Goal: Transaction & Acquisition: Download file/media

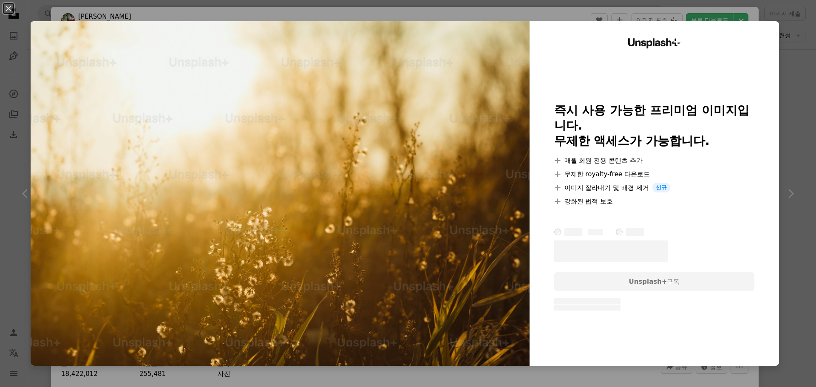
scroll to position [1445, 0]
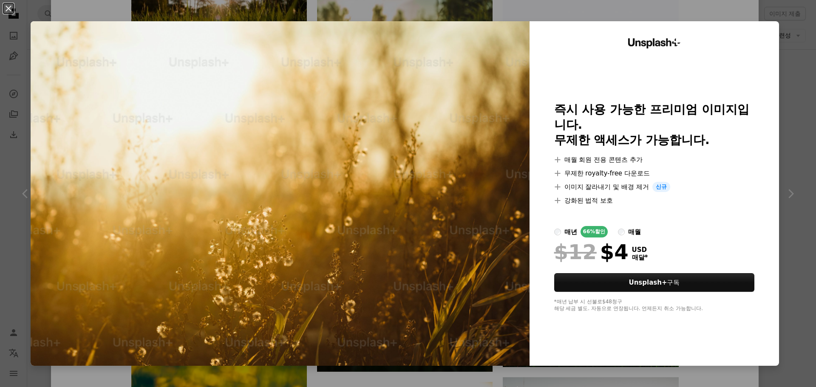
click at [689, 0] on div "An X shape Unsplash+ 즉시 사용 가능한 프리미엄 이미지입니다. 무제한 액세스가 가능합니다. A plus sign 매월 회원 전…" at bounding box center [408, 193] width 816 height 387
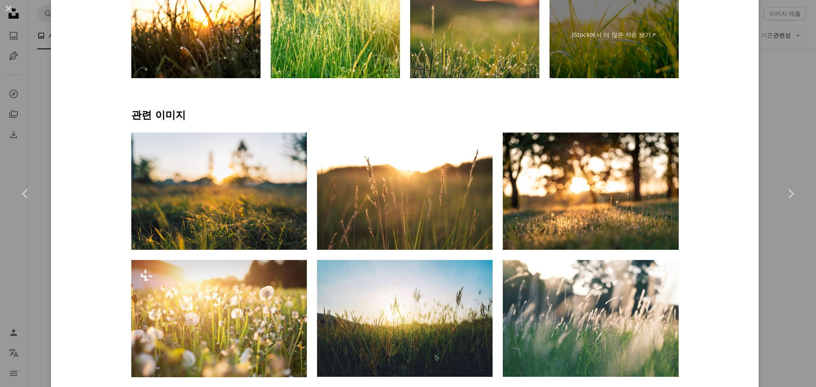
scroll to position [425, 0]
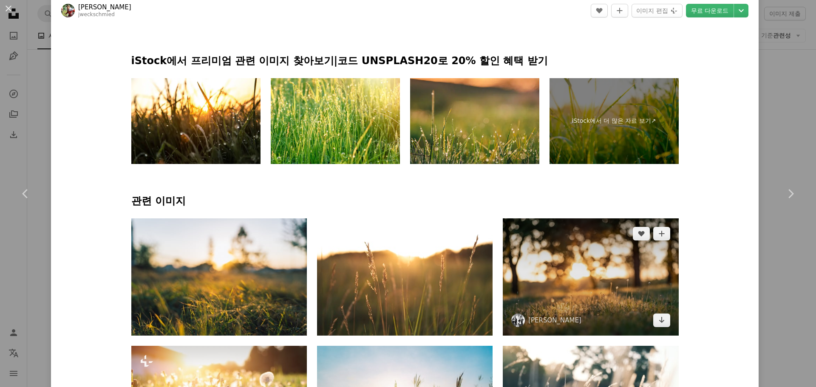
click at [595, 272] on img at bounding box center [591, 276] width 176 height 117
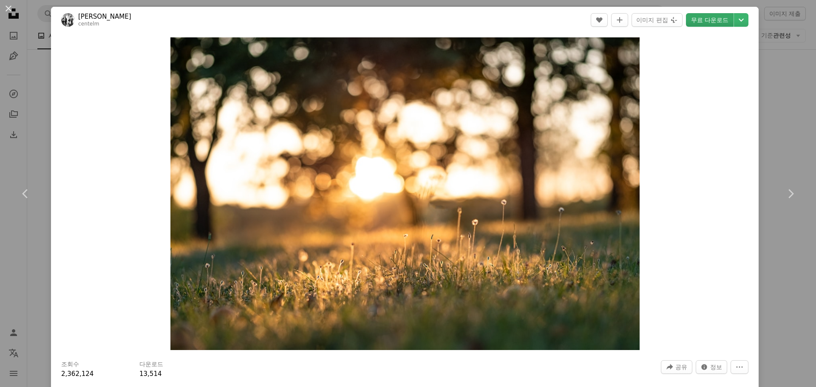
click at [696, 21] on link "무료 다운로드" at bounding box center [710, 20] width 48 height 14
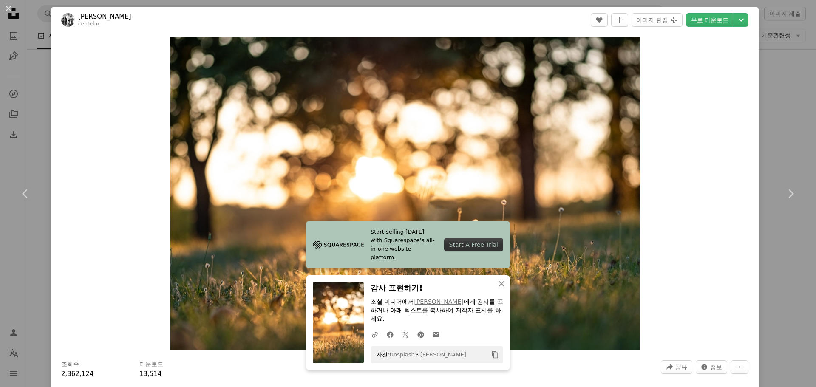
click at [693, 163] on div "Zoom in" at bounding box center [405, 193] width 708 height 321
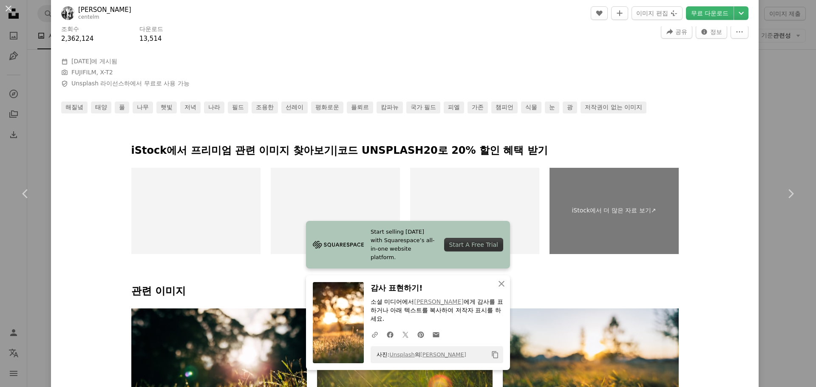
scroll to position [510, 0]
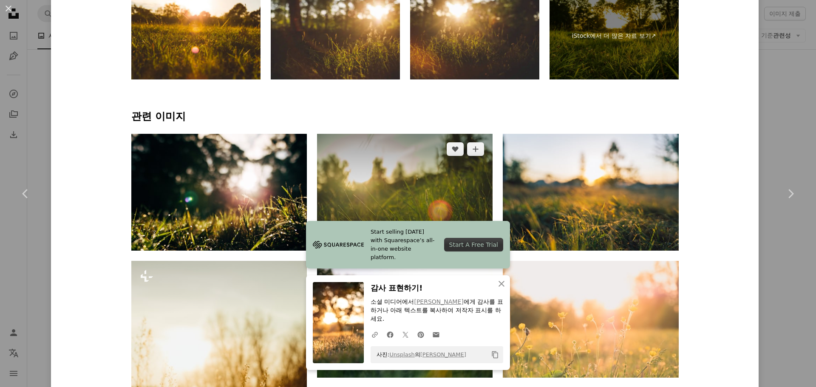
click at [431, 176] on img at bounding box center [405, 192] width 176 height 117
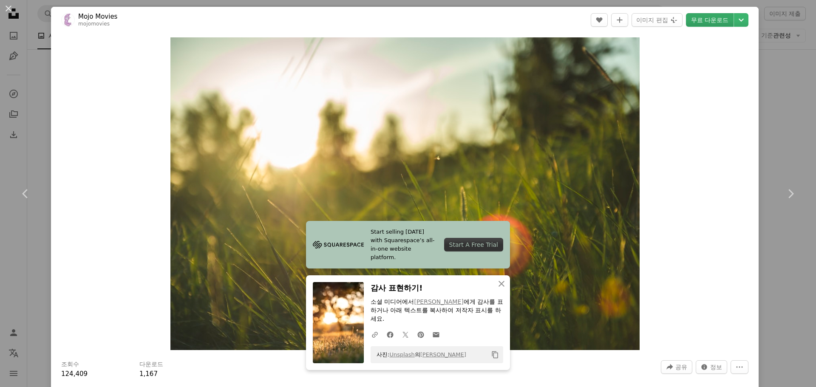
click at [703, 17] on link "무료 다운로드" at bounding box center [710, 20] width 48 height 14
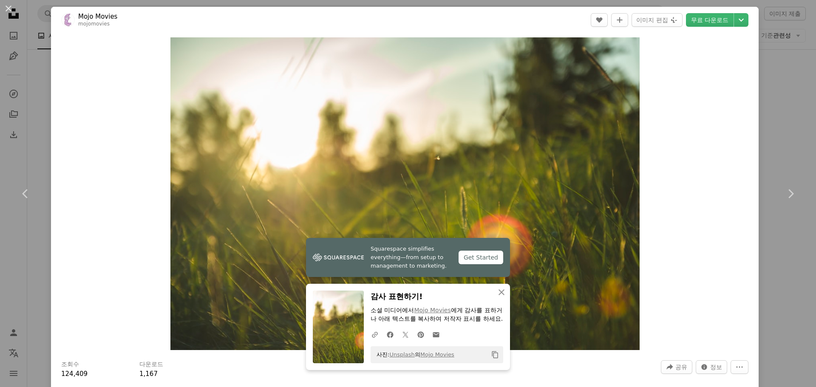
click at [700, 158] on div "Zoom in" at bounding box center [405, 193] width 708 height 321
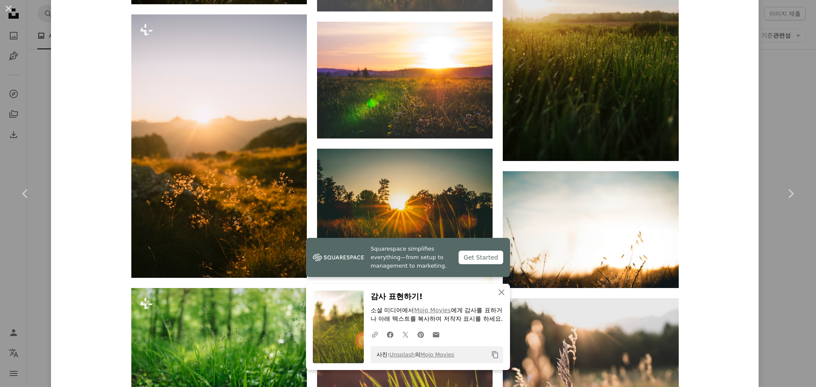
scroll to position [2210, 0]
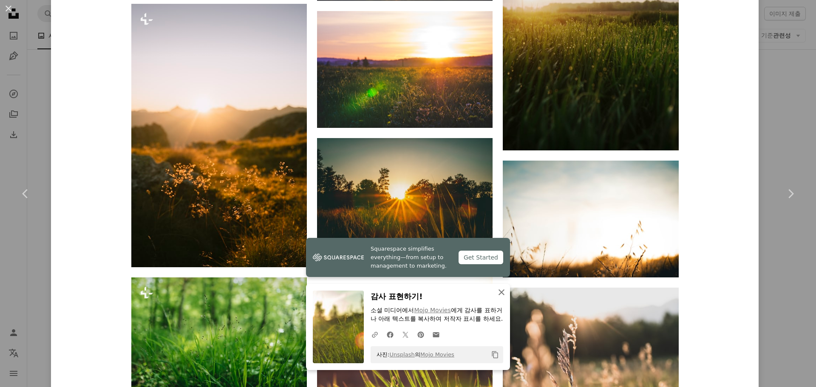
click at [498, 287] on icon "An X shape" at bounding box center [501, 292] width 10 height 10
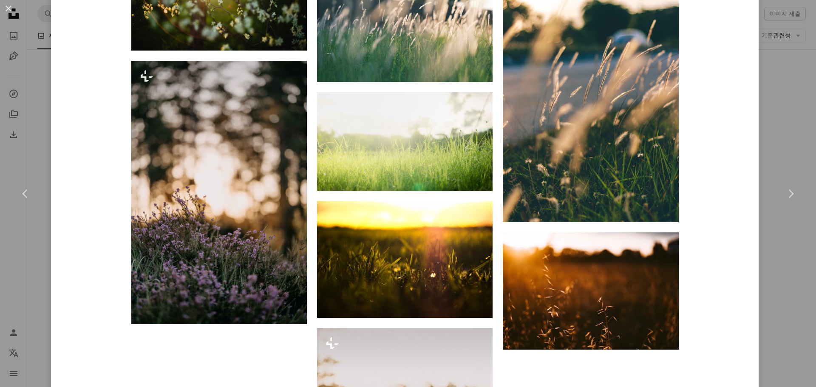
scroll to position [3587, 0]
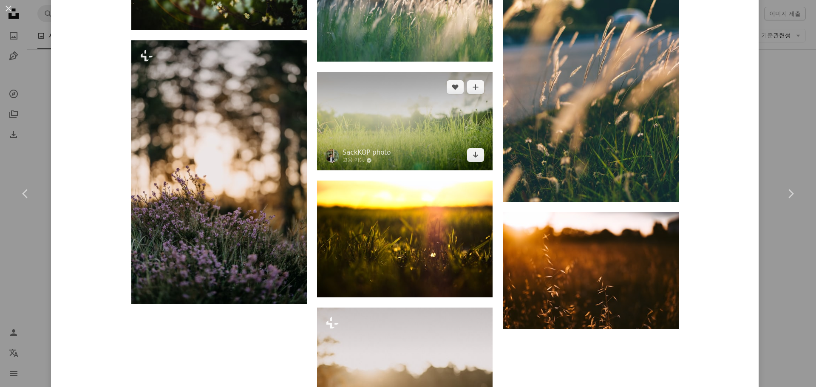
click at [392, 125] on img at bounding box center [405, 121] width 176 height 99
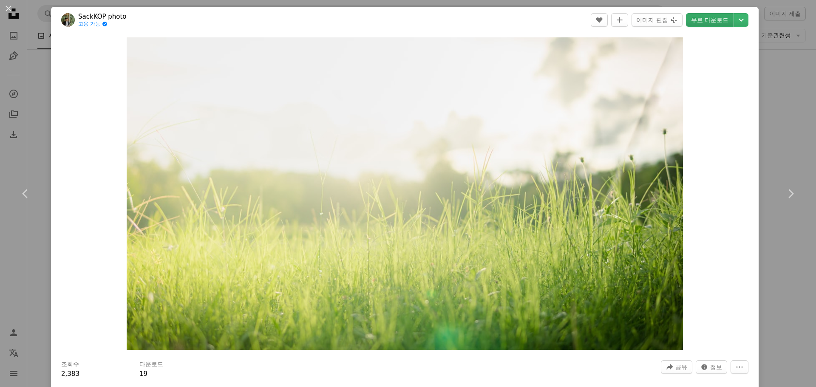
click at [704, 22] on link "무료 다운로드" at bounding box center [710, 20] width 48 height 14
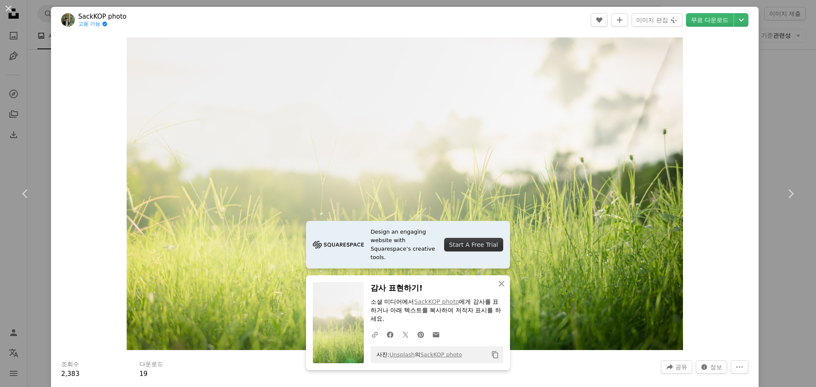
click at [770, 76] on div "An X shape Chevron left Chevron right Design an engaging website with Squarespa…" at bounding box center [408, 193] width 816 height 387
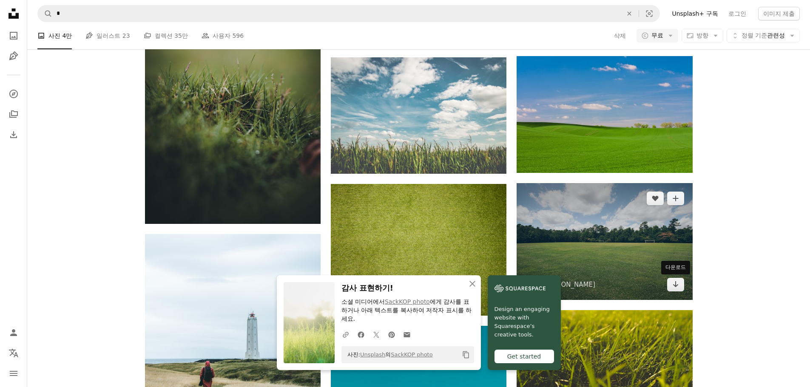
scroll to position [807, 0]
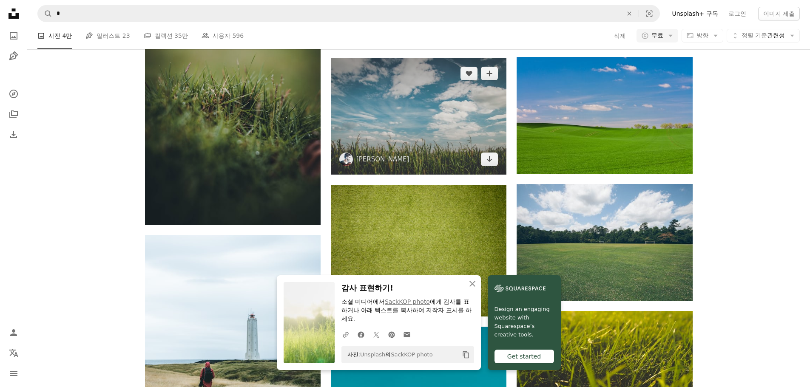
click at [436, 120] on img at bounding box center [419, 116] width 176 height 116
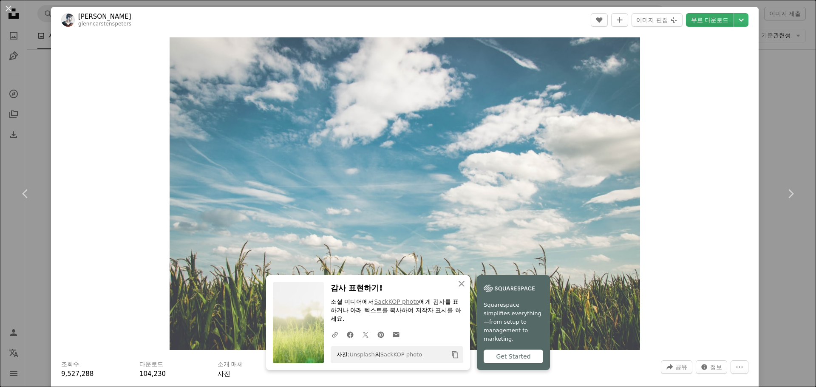
click at [696, 22] on link "무료 다운로드" at bounding box center [710, 20] width 48 height 14
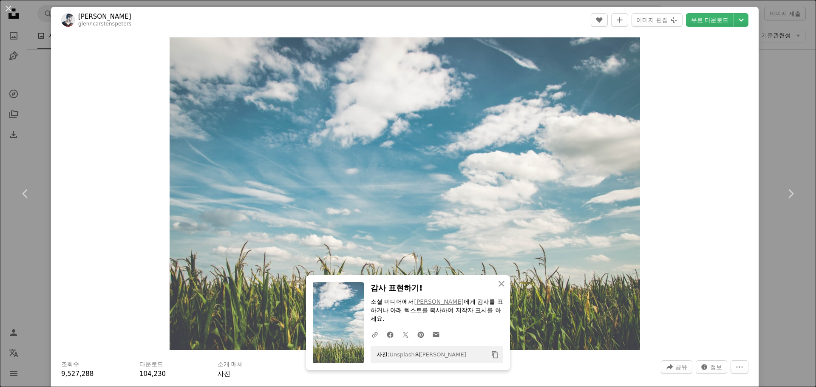
click at [780, 106] on div "An X shape Chevron left Chevron right An X shape 닫기 감사 표현하기! 소셜 미디어에서 [PERSON_N…" at bounding box center [408, 193] width 816 height 387
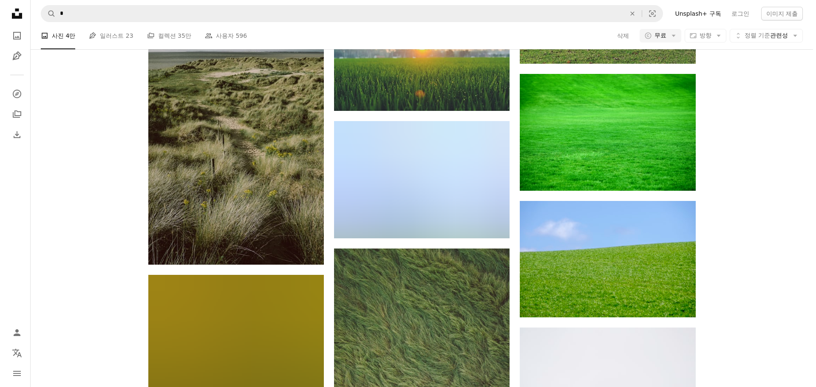
scroll to position [1445, 0]
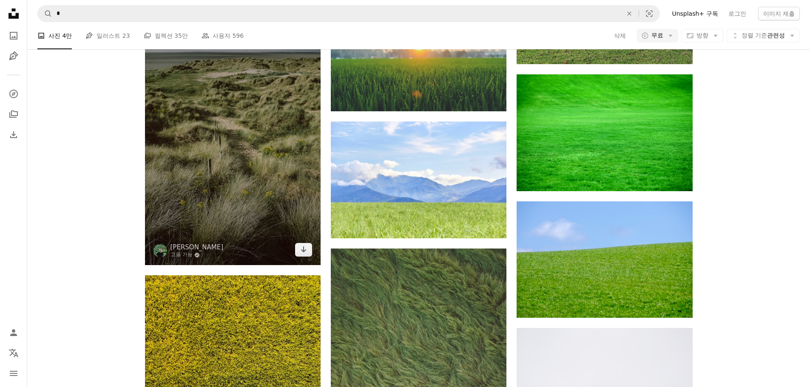
click at [290, 119] on img at bounding box center [233, 133] width 176 height 263
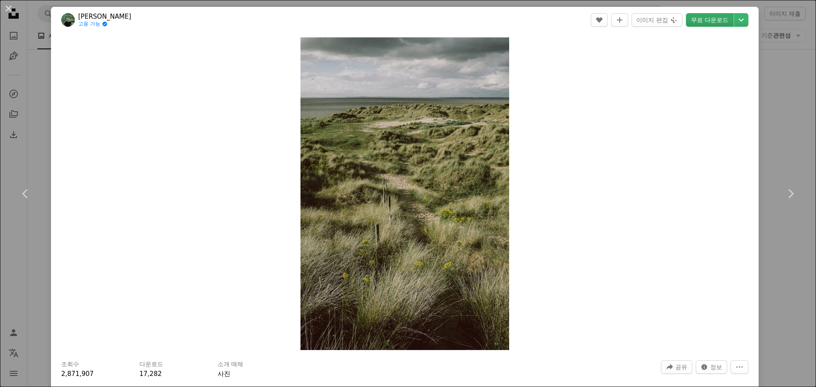
click at [716, 17] on link "무료 다운로드" at bounding box center [710, 20] width 48 height 14
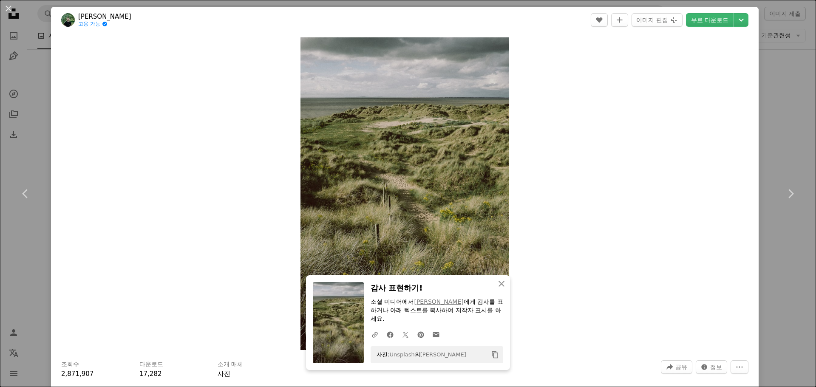
scroll to position [339, 0]
